Goal: Task Accomplishment & Management: Complete application form

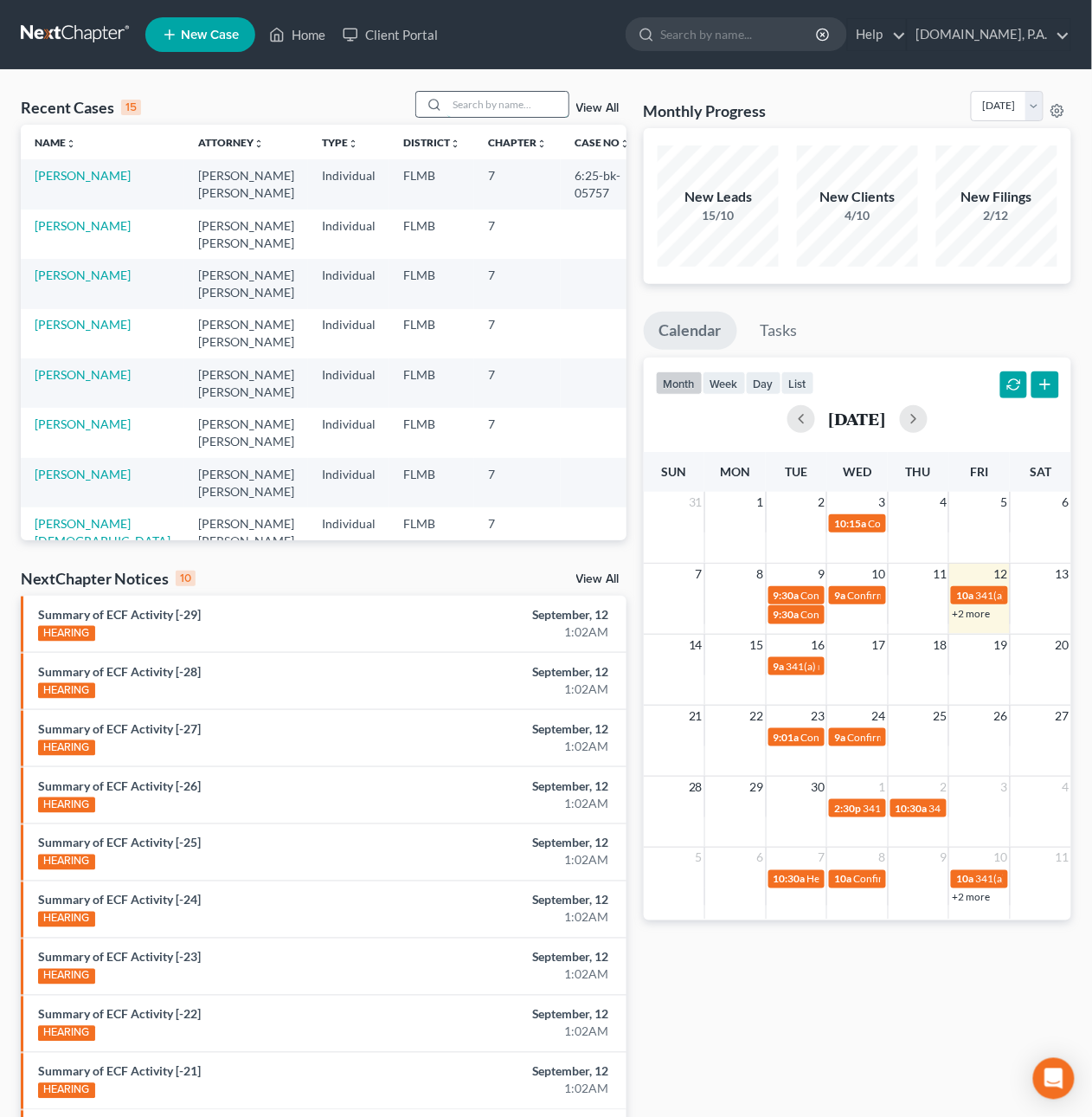
drag, startPoint x: 475, startPoint y: 98, endPoint x: 480, endPoint y: 106, distance: 9.4
click at [475, 98] on input "search" at bounding box center [508, 104] width 121 height 25
type input "brendel"
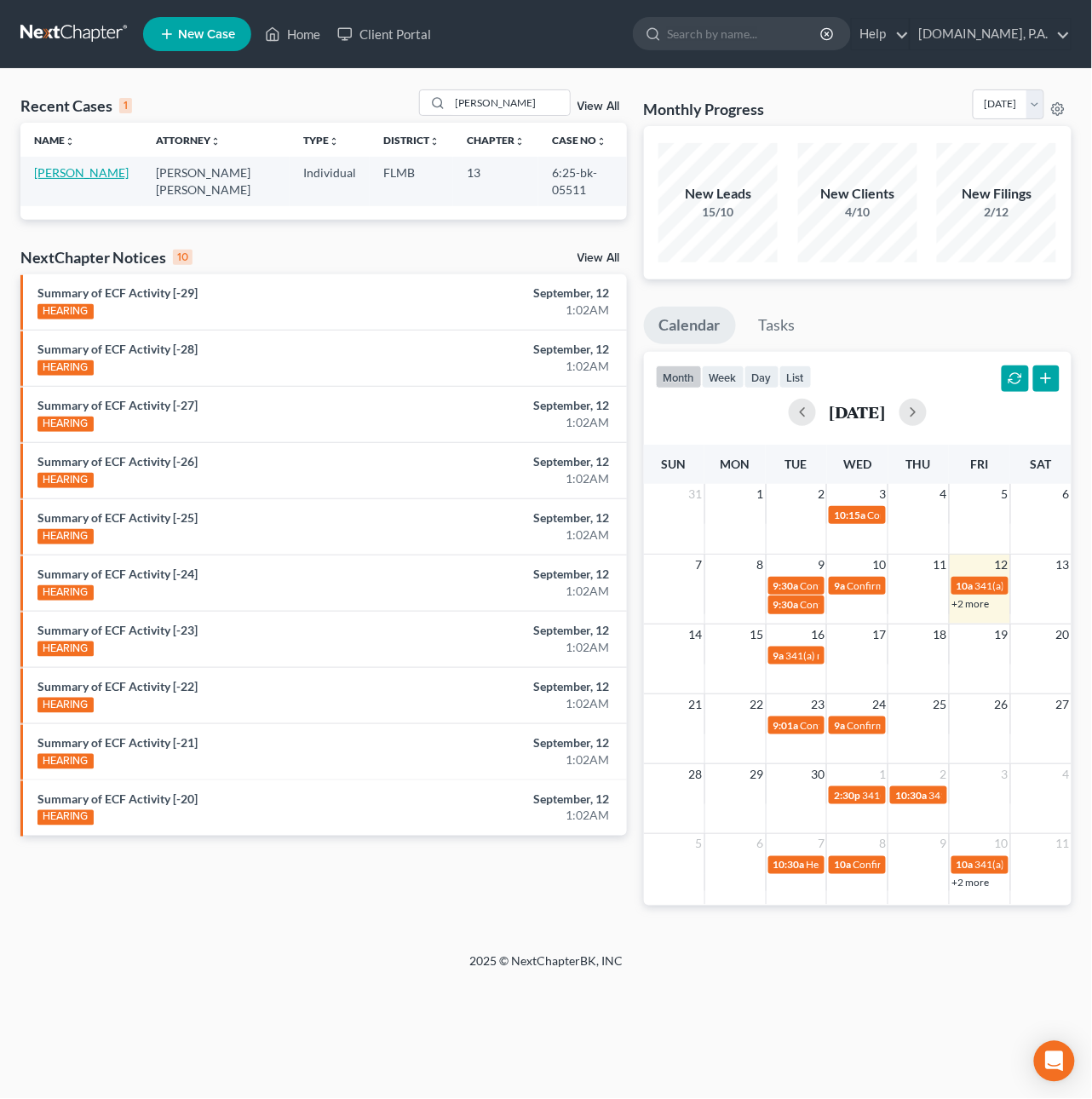
click at [42, 179] on link "[PERSON_NAME]" at bounding box center [81, 172] width 95 height 15
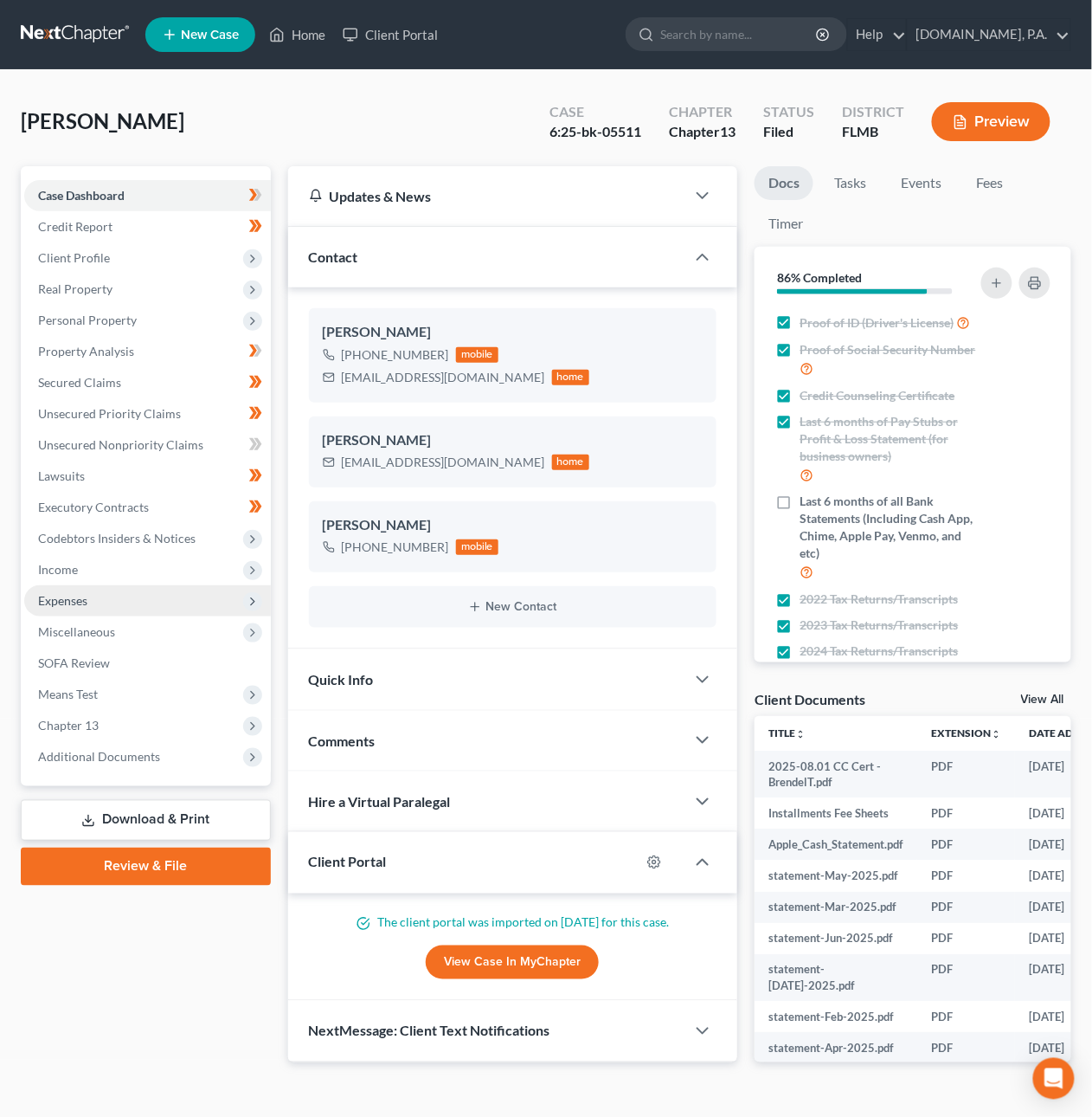
click at [55, 600] on span "Expenses" at bounding box center [63, 600] width 50 height 15
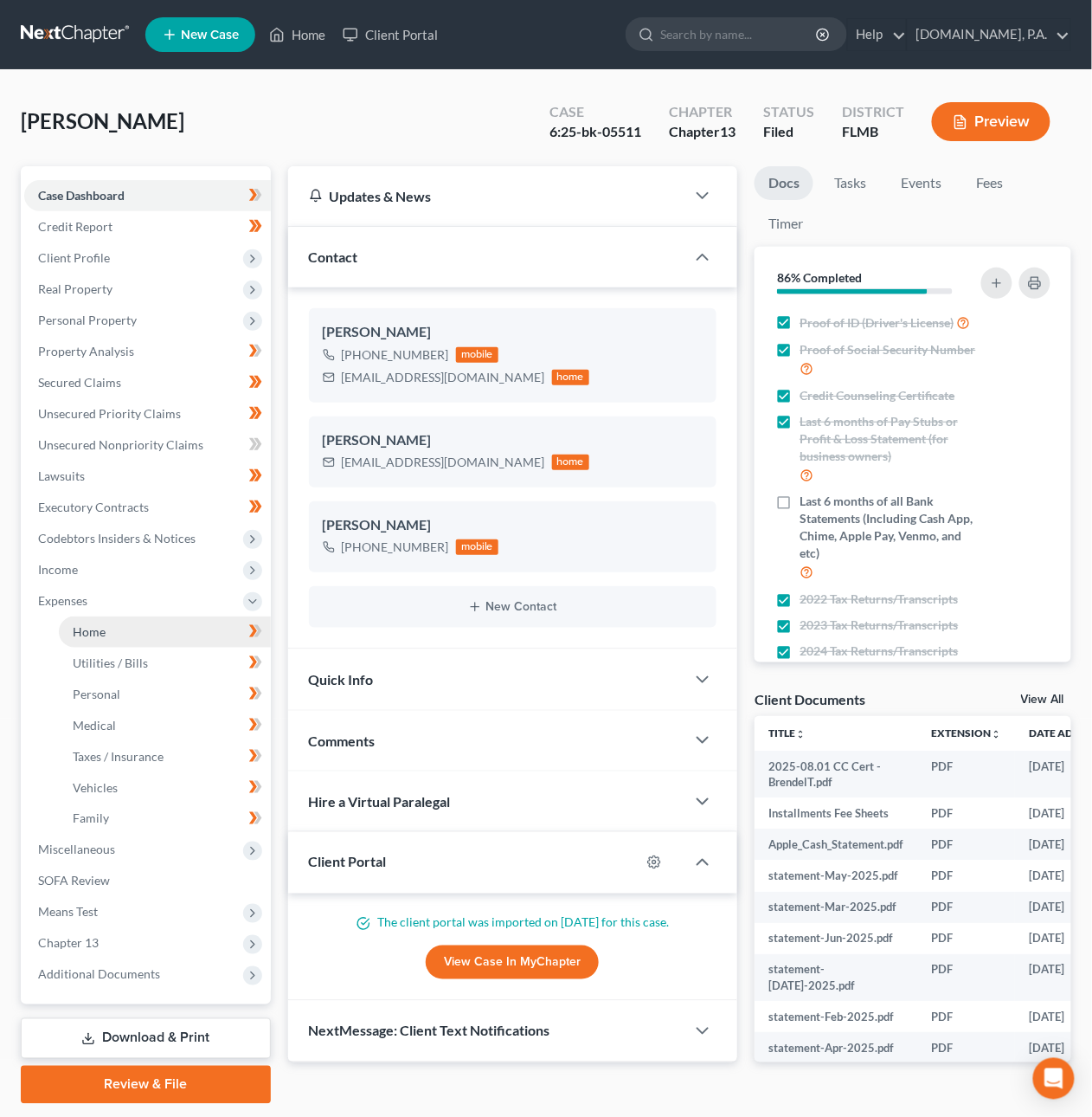
click at [73, 629] on span "Home" at bounding box center [88, 631] width 33 height 15
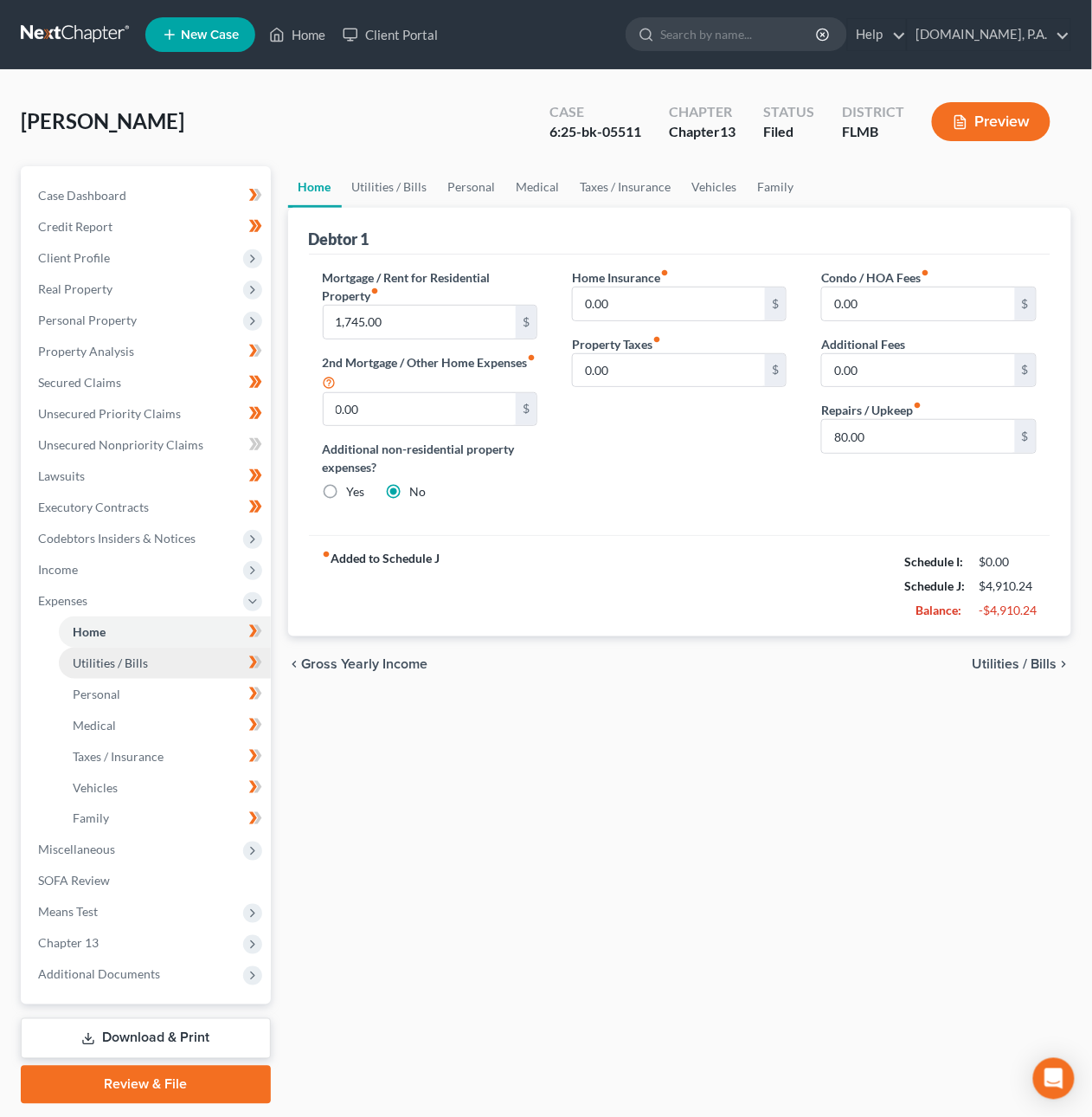
click at [87, 671] on link "Utilities / Bills" at bounding box center [165, 663] width 212 height 31
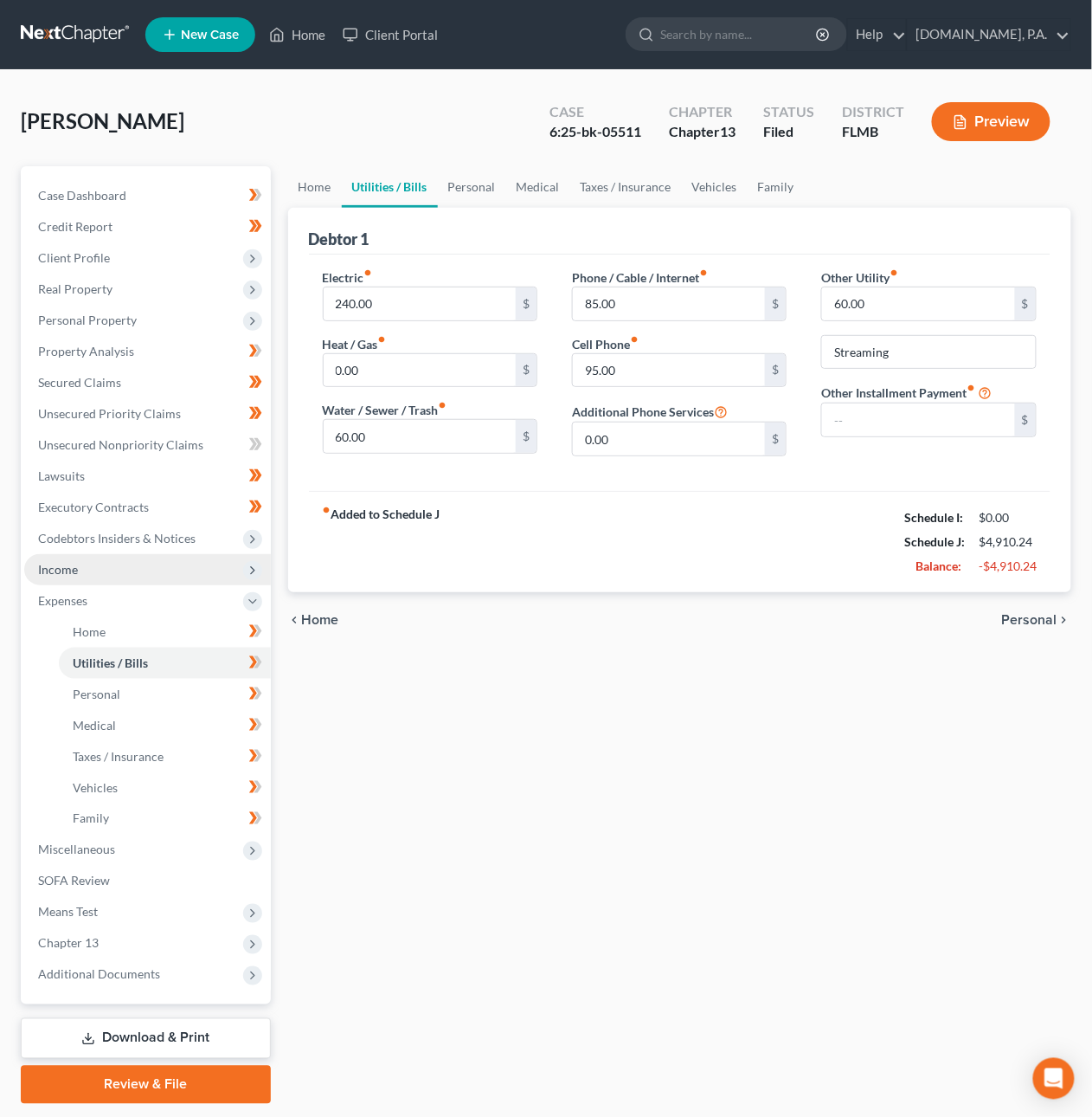
click at [62, 572] on span "Income" at bounding box center [58, 569] width 40 height 15
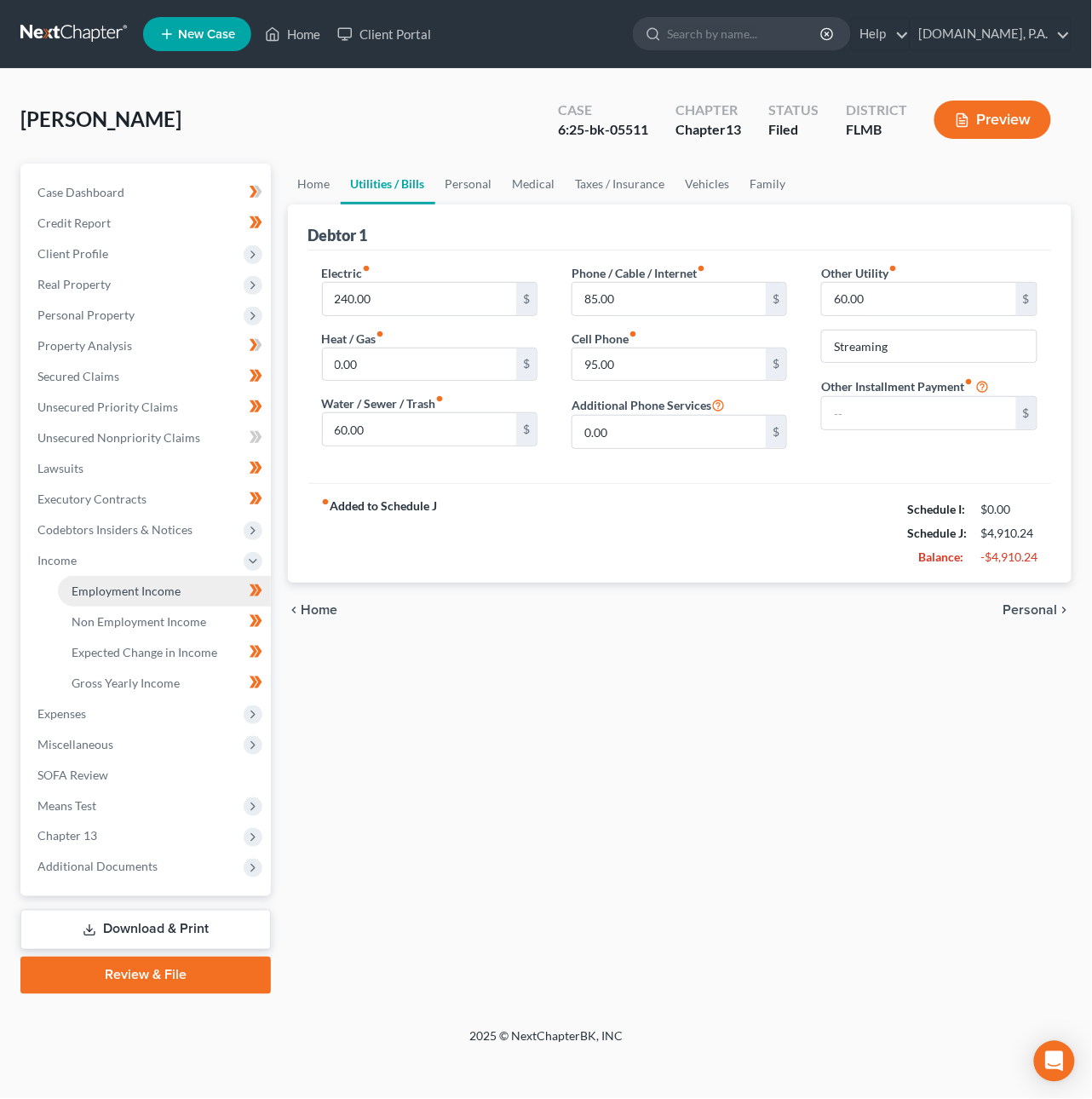
click at [72, 595] on span "Employment Income" at bounding box center [125, 590] width 109 height 15
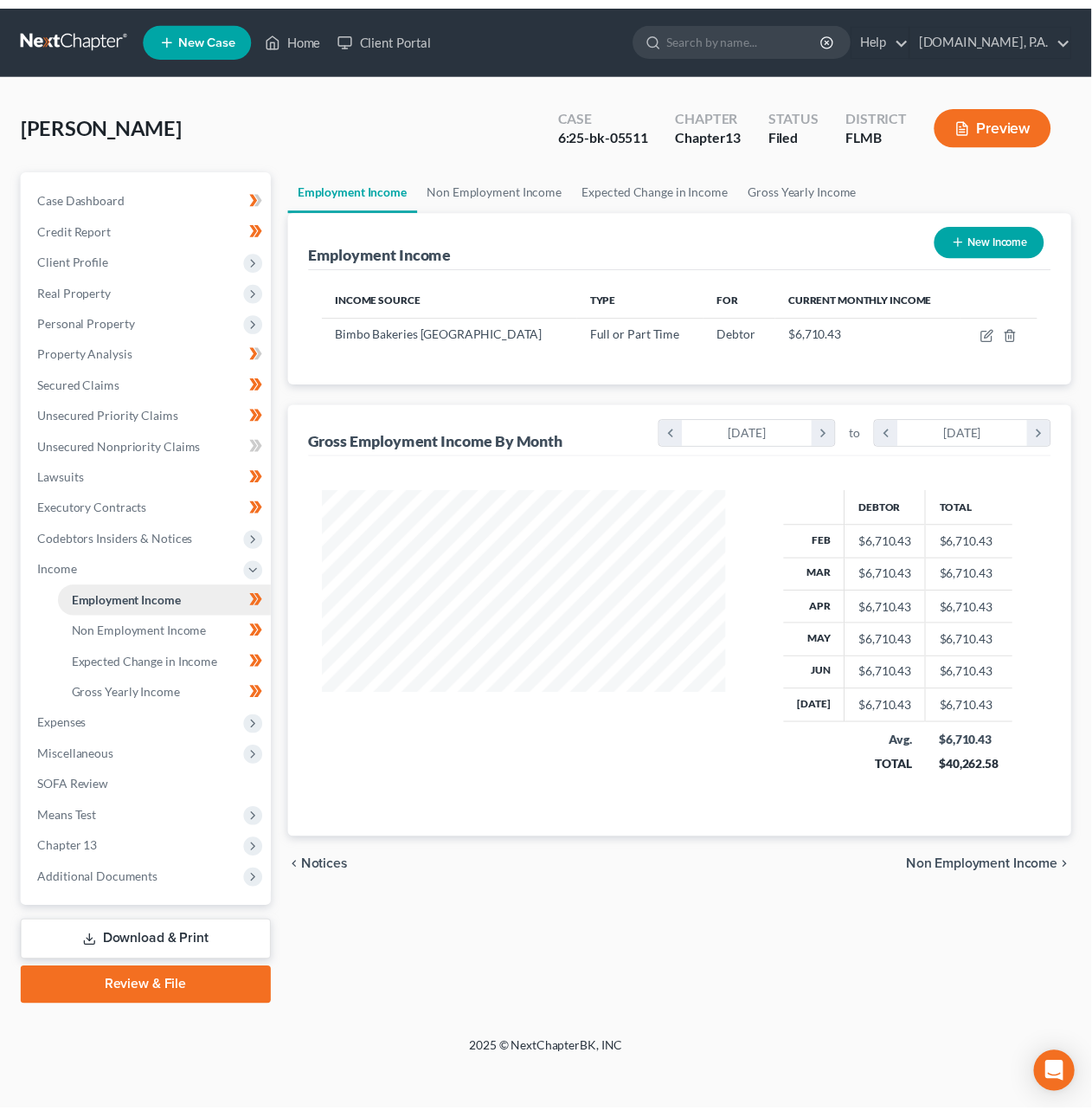
scroll to position [312, 445]
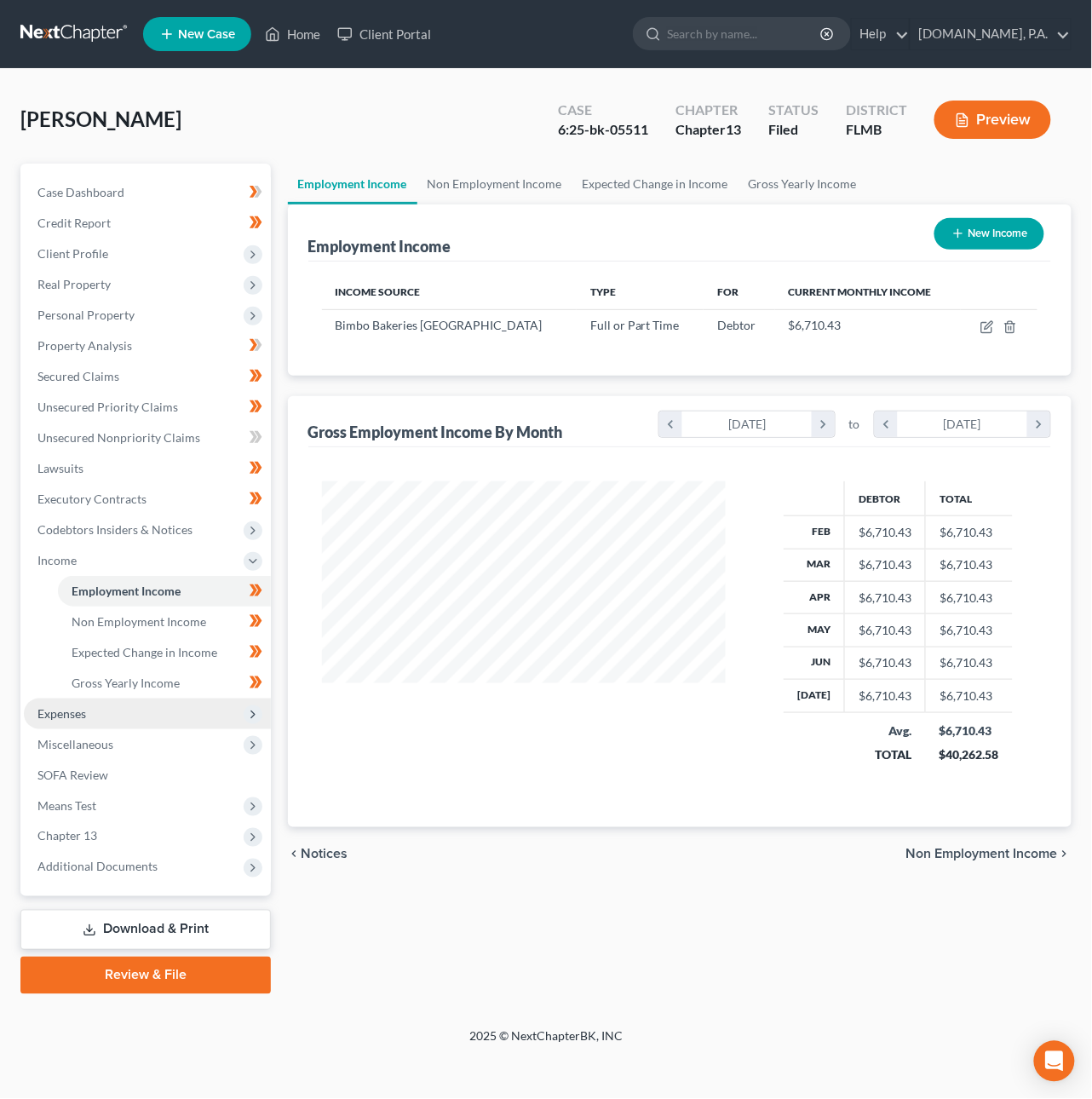
click at [87, 712] on span "Expenses" at bounding box center [147, 713] width 247 height 30
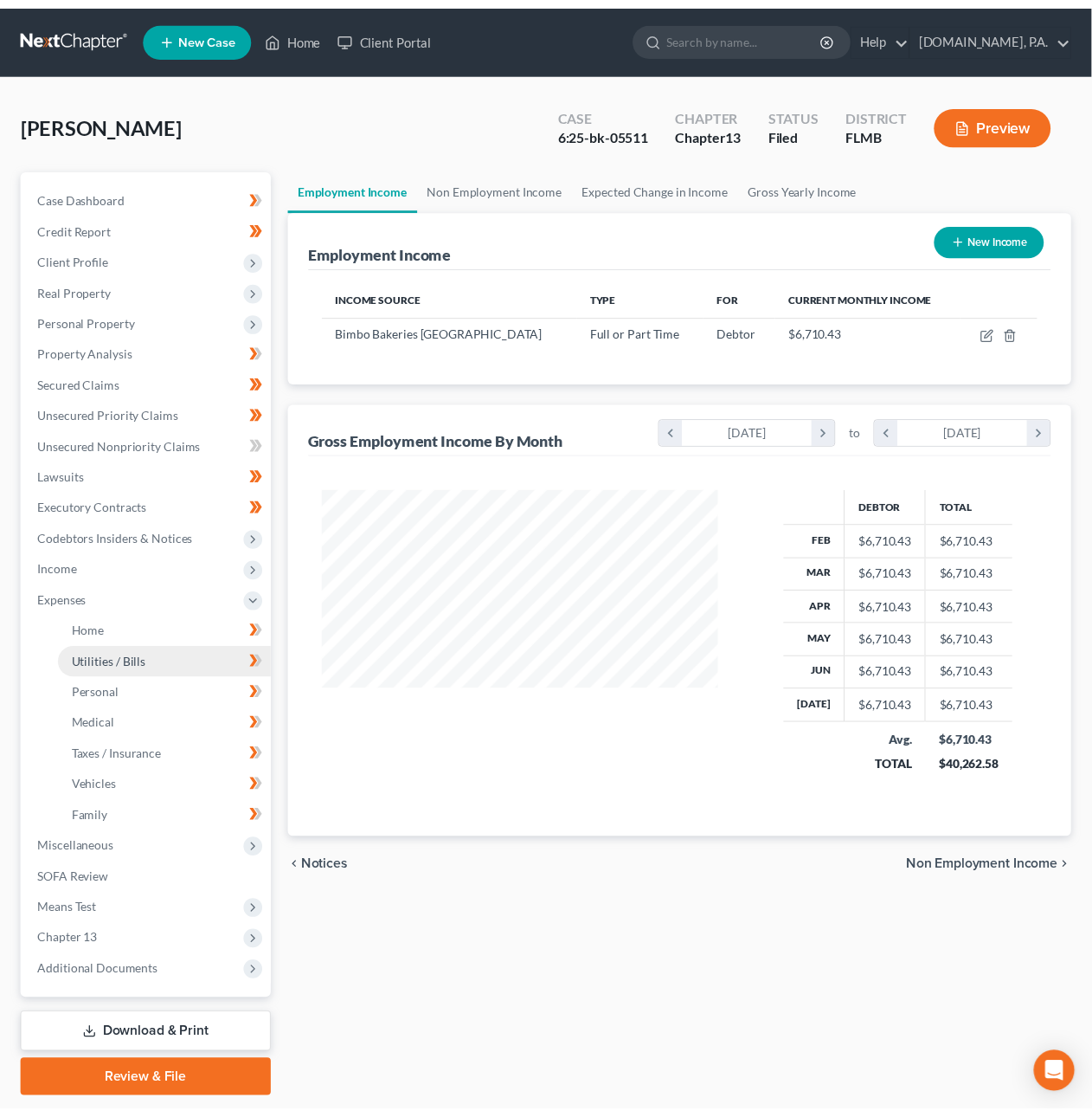
scroll to position [865321, 865022]
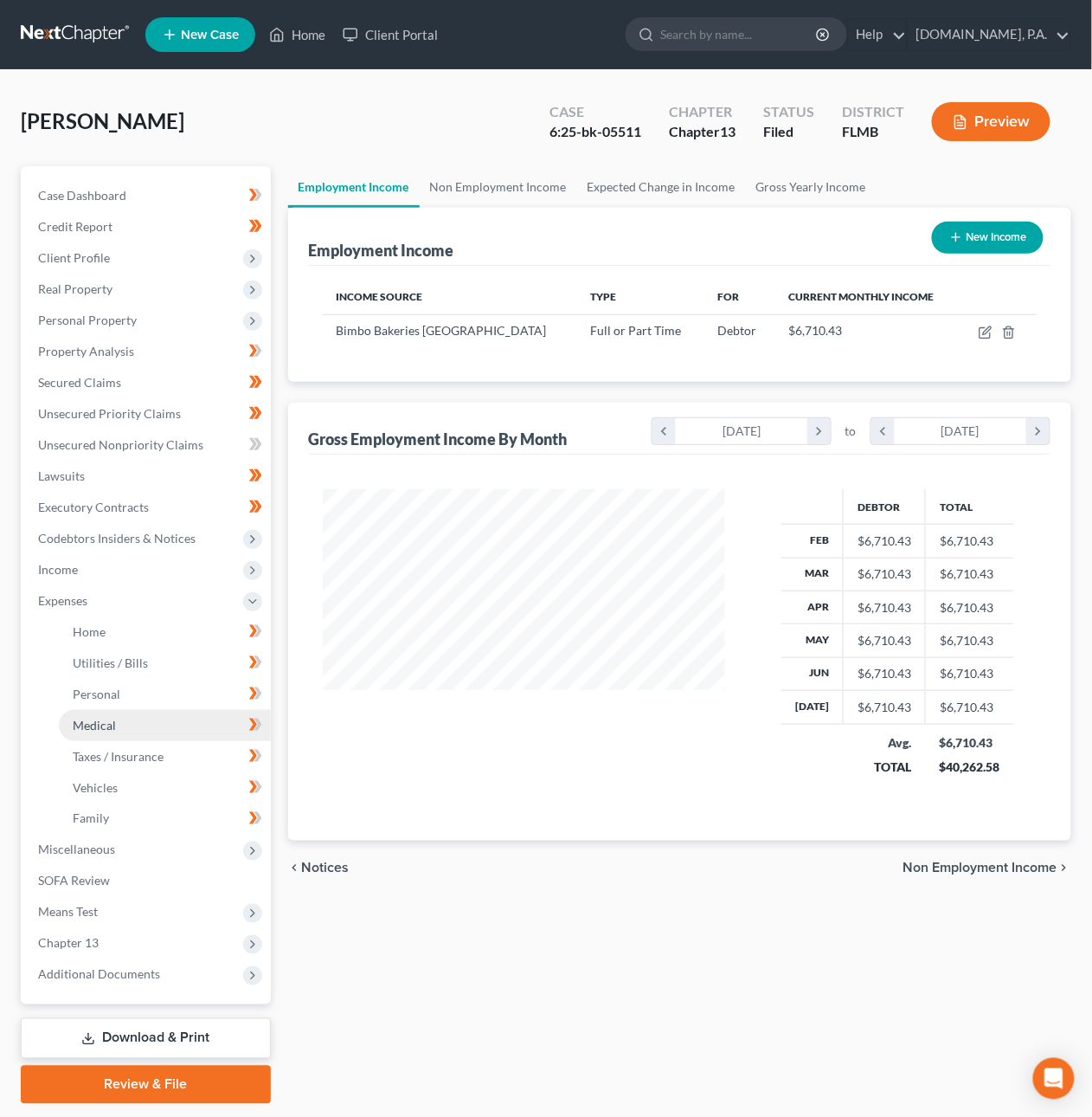
click at [89, 723] on span "Medical" at bounding box center [94, 725] width 43 height 15
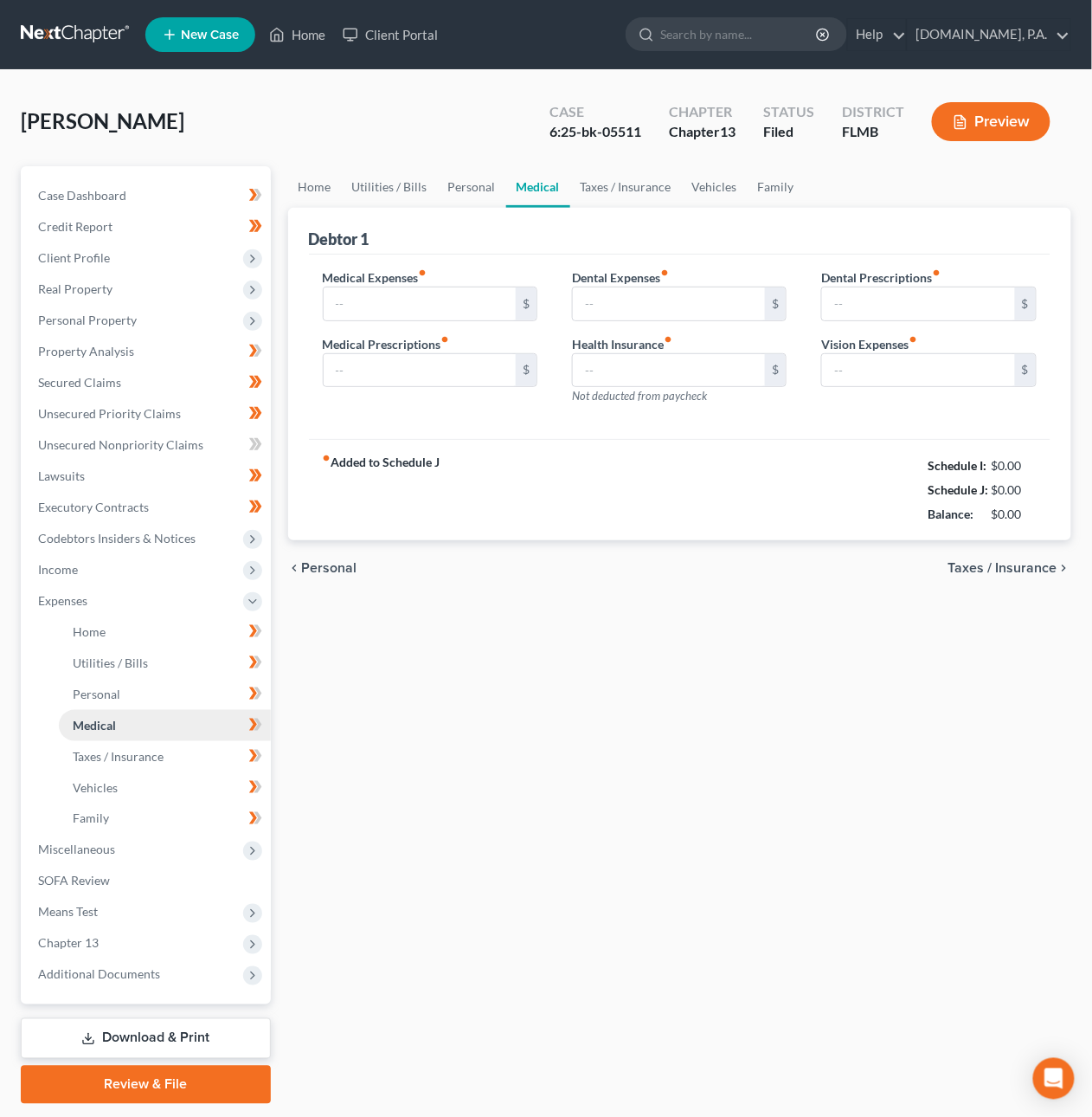
type input "40.00"
type input "20.00"
type input "25.00"
click at [84, 27] on link at bounding box center [75, 35] width 111 height 31
